Goal: Information Seeking & Learning: Learn about a topic

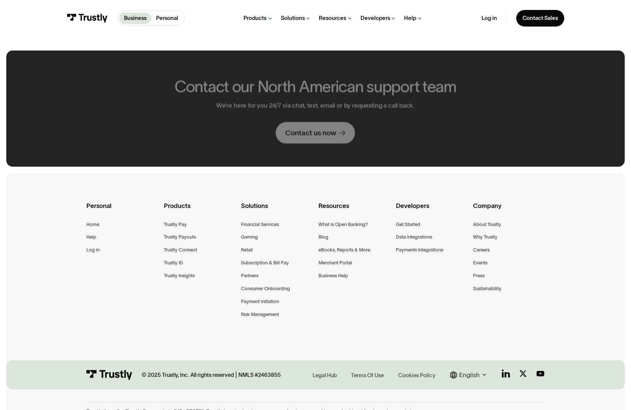
scroll to position [405, 0]
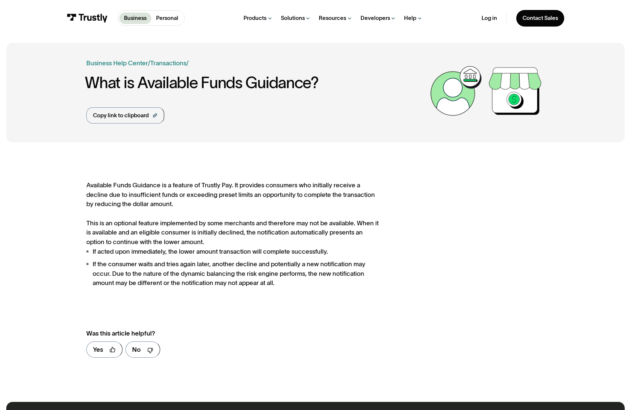
scroll to position [362, 0]
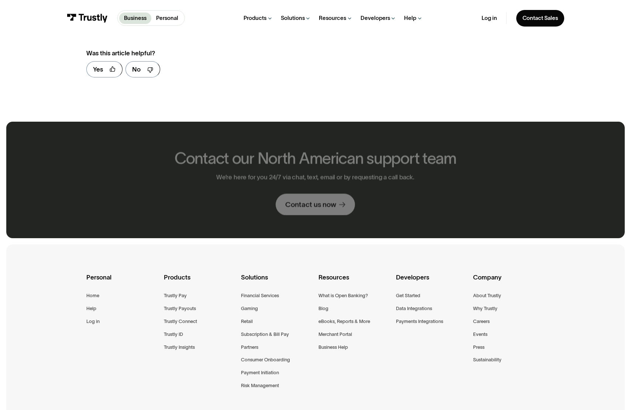
scroll to position [477, 0]
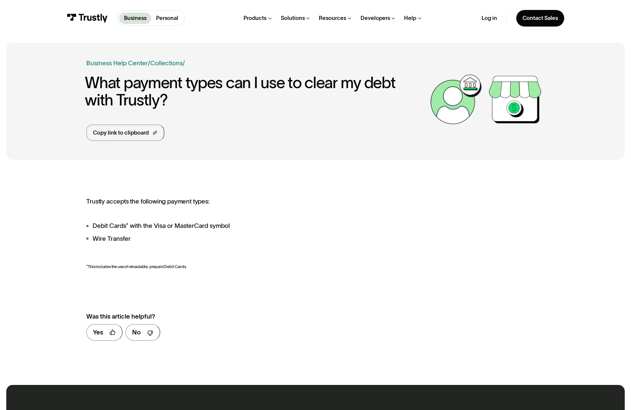
scroll to position [345, 0]
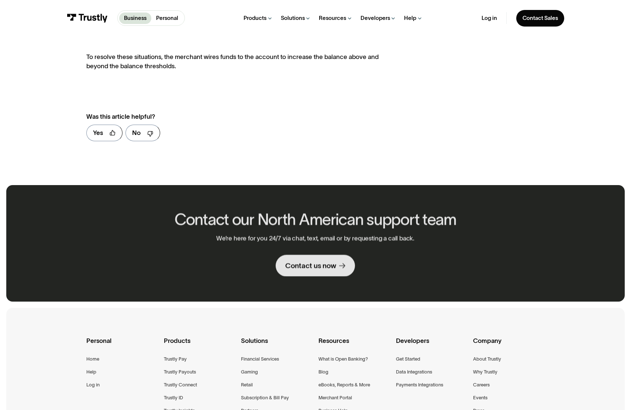
scroll to position [540, 0]
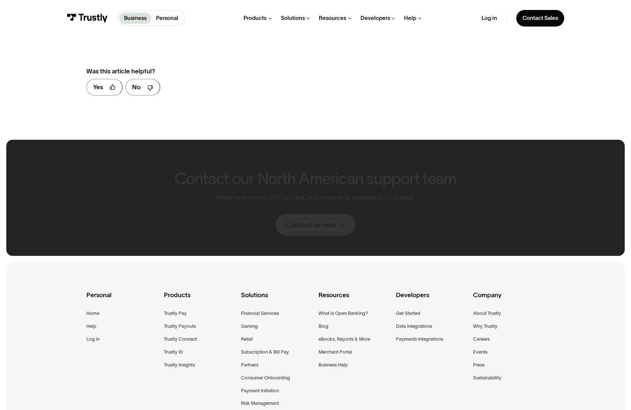
scroll to position [494, 0]
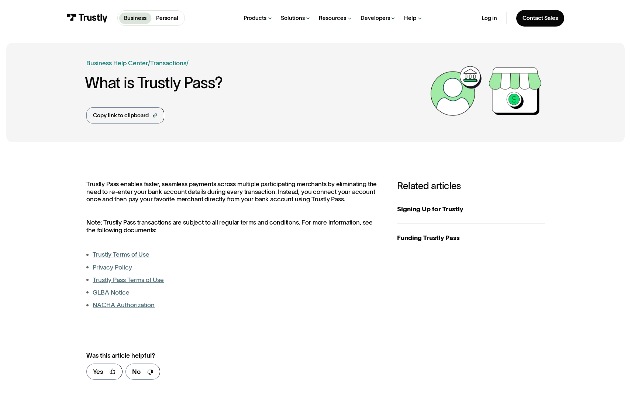
scroll to position [385, 0]
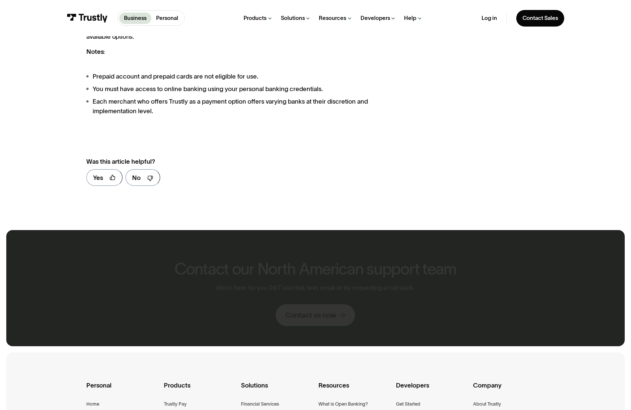
scroll to position [943, 0]
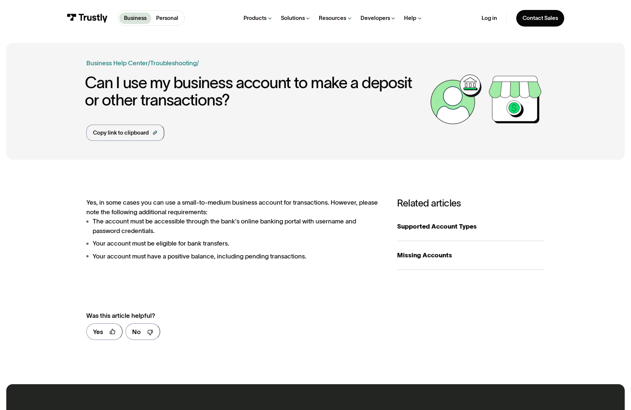
scroll to position [345, 0]
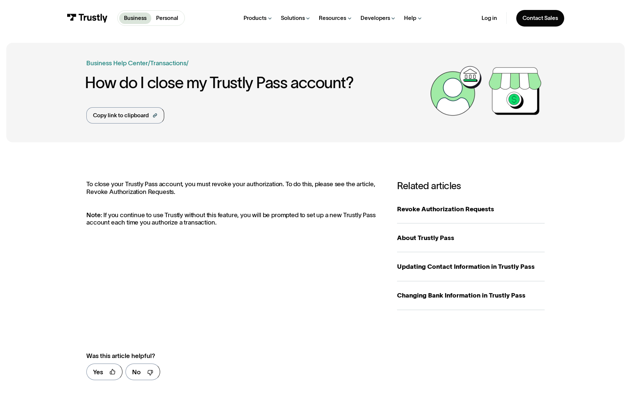
scroll to position [385, 0]
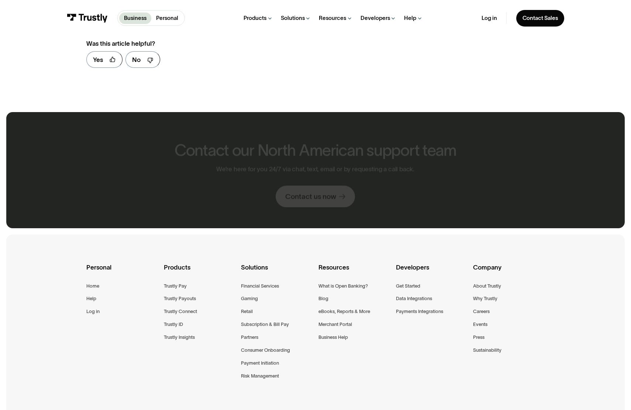
scroll to position [458, 0]
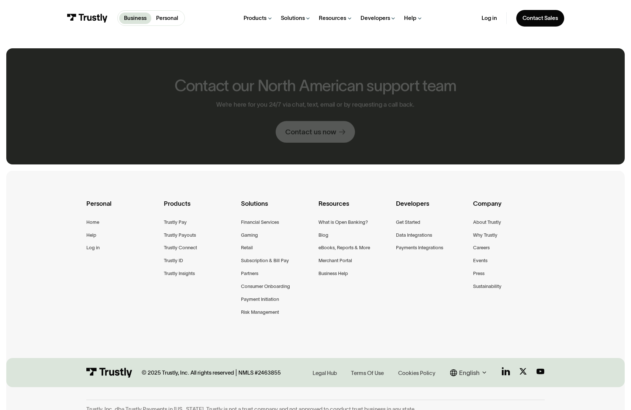
scroll to position [396, 0]
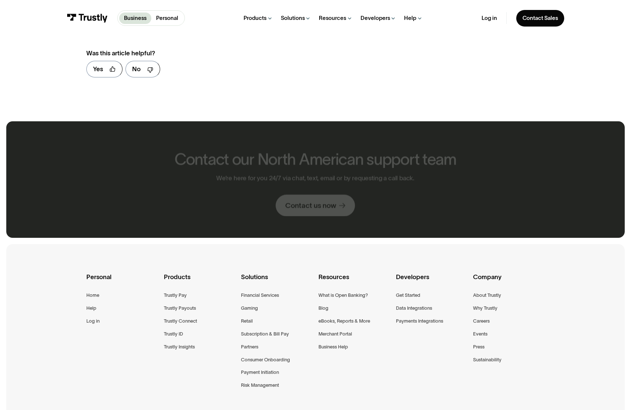
scroll to position [476, 0]
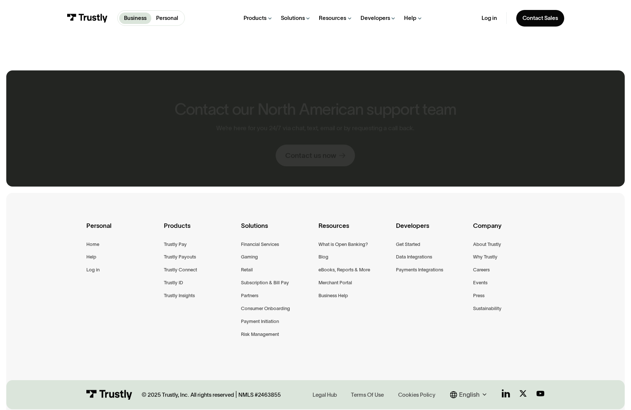
scroll to position [425, 0]
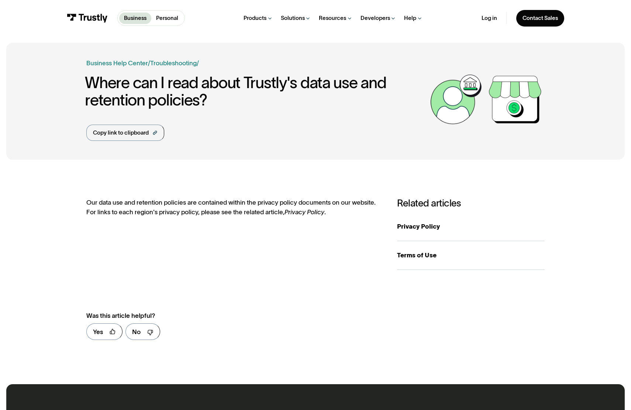
scroll to position [345, 0]
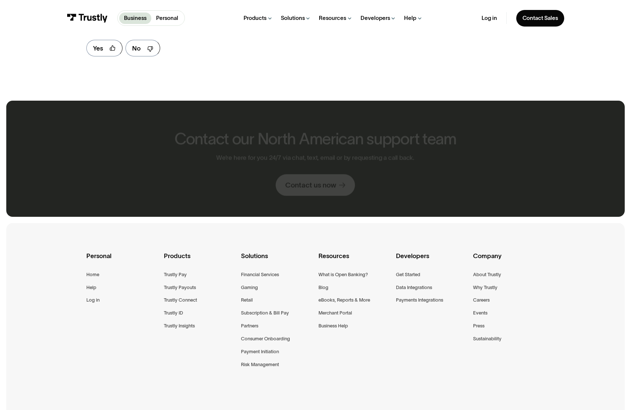
scroll to position [814, 0]
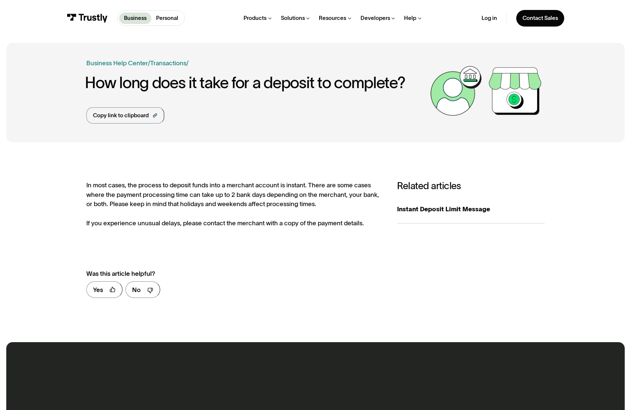
scroll to position [303, 0]
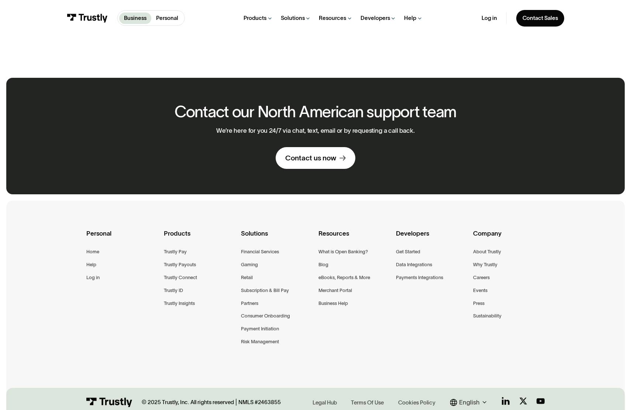
scroll to position [433, 0]
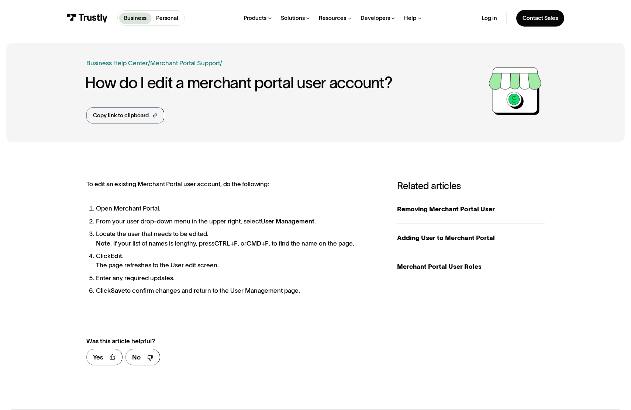
scroll to position [370, 0]
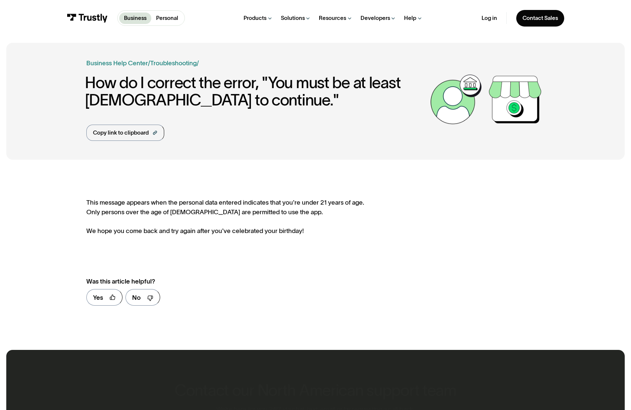
scroll to position [310, 0]
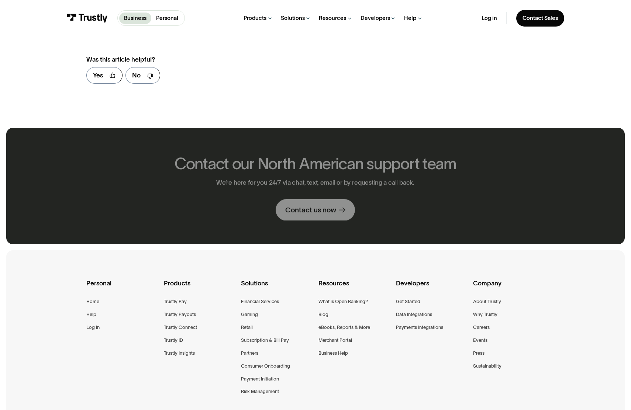
scroll to position [490, 0]
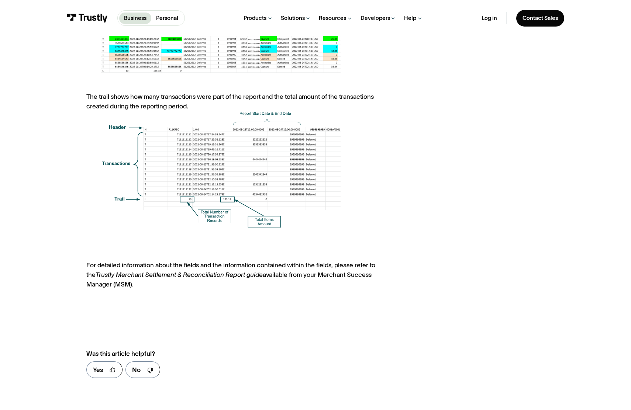
scroll to position [753, 0]
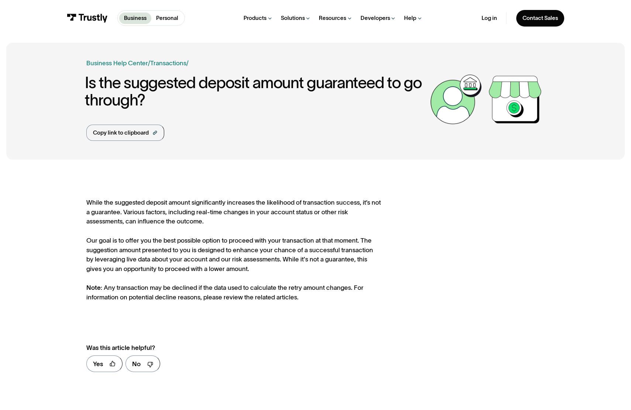
scroll to position [377, 0]
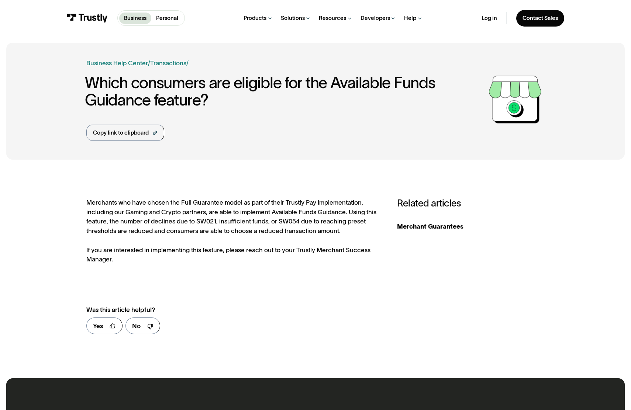
scroll to position [339, 0]
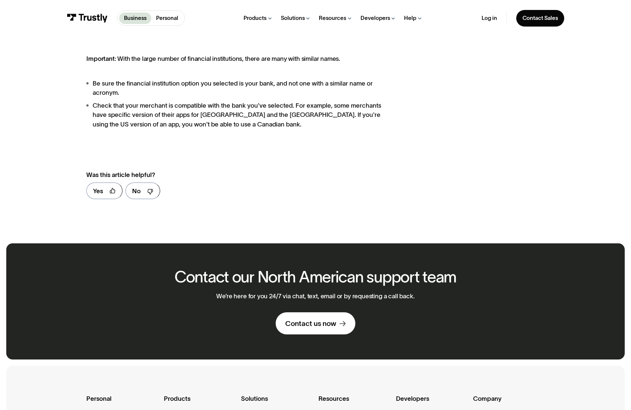
scroll to position [598, 0]
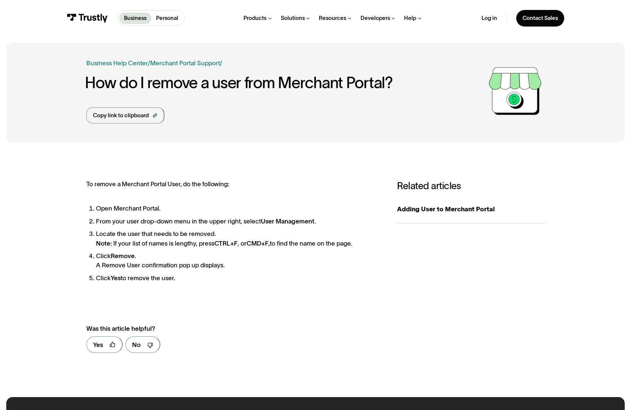
scroll to position [357, 0]
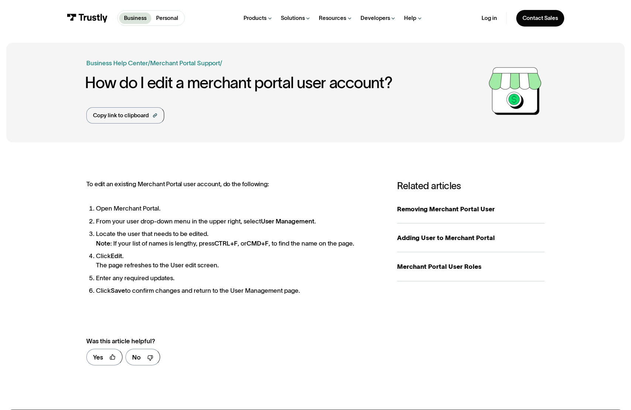
scroll to position [370, 0]
